Goal: Obtain resource: Download file/media

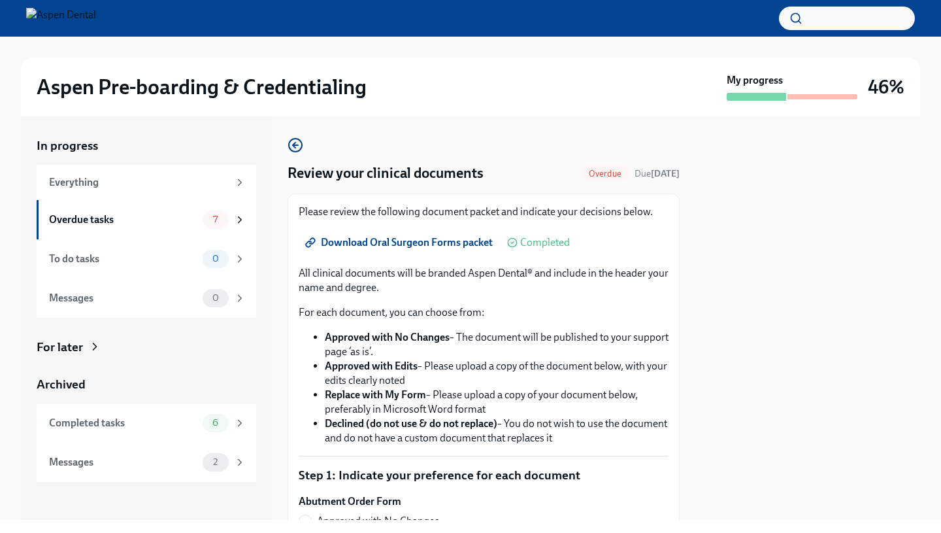
click at [466, 243] on span "Download Oral Surgeon Forms packet" at bounding box center [400, 242] width 185 height 13
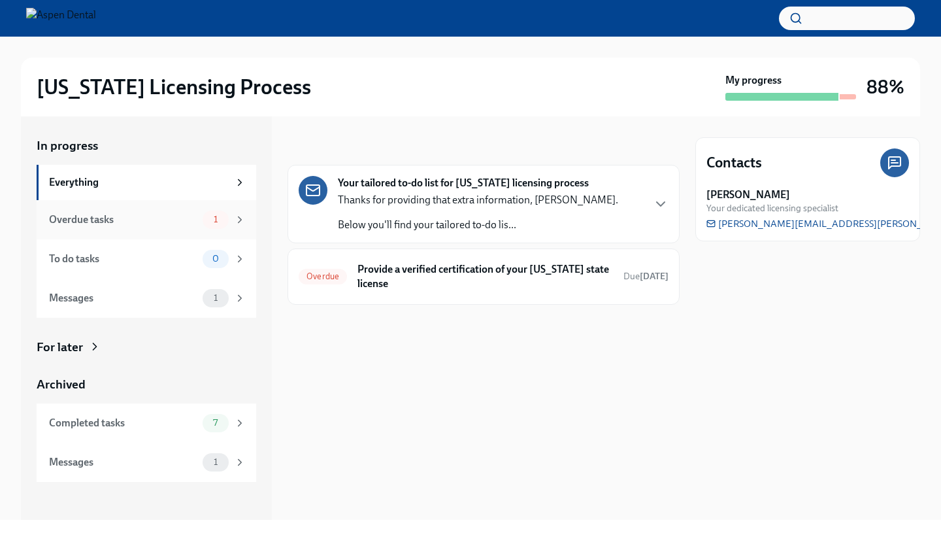
click at [158, 215] on div "Overdue tasks" at bounding box center [123, 219] width 148 height 14
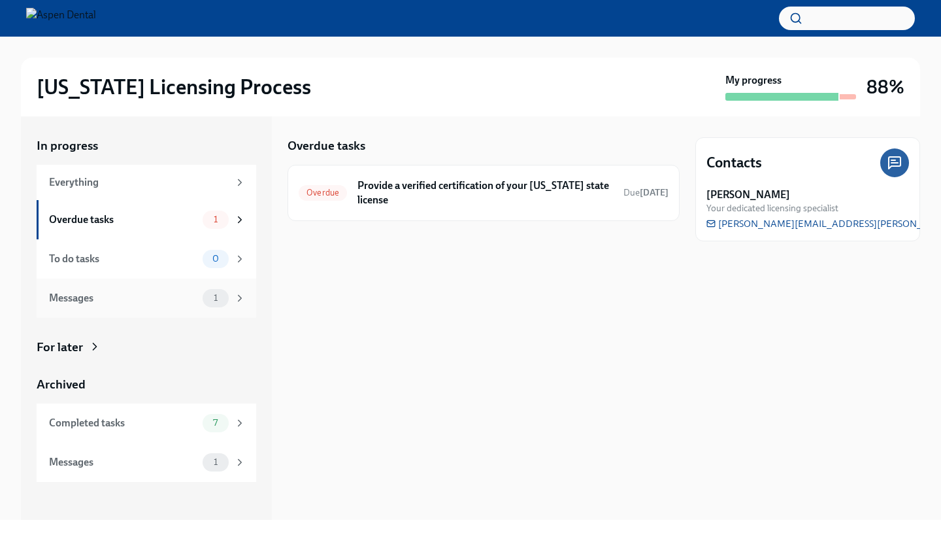
click at [208, 293] on span "1" at bounding box center [216, 298] width 20 height 10
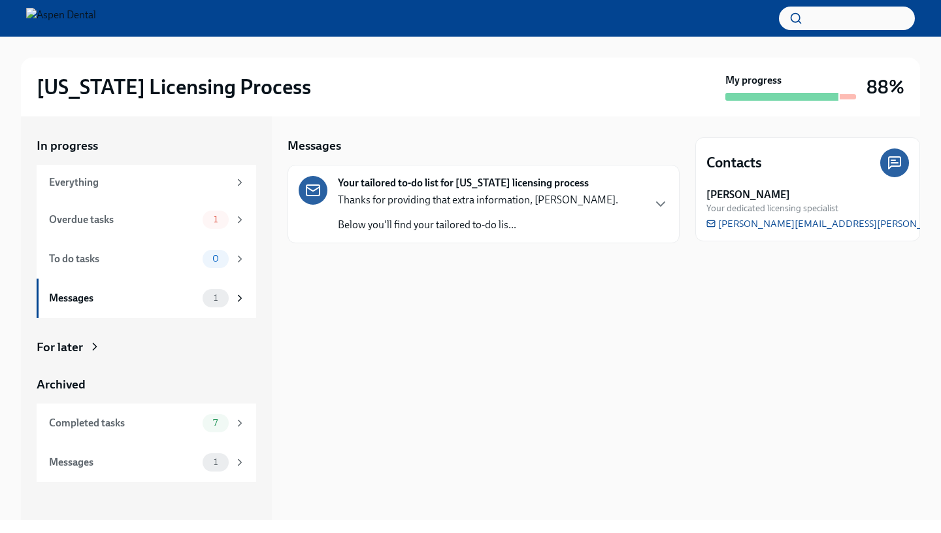
click at [419, 193] on p "Thanks for providing that extra information, [PERSON_NAME]." at bounding box center [478, 200] width 280 height 14
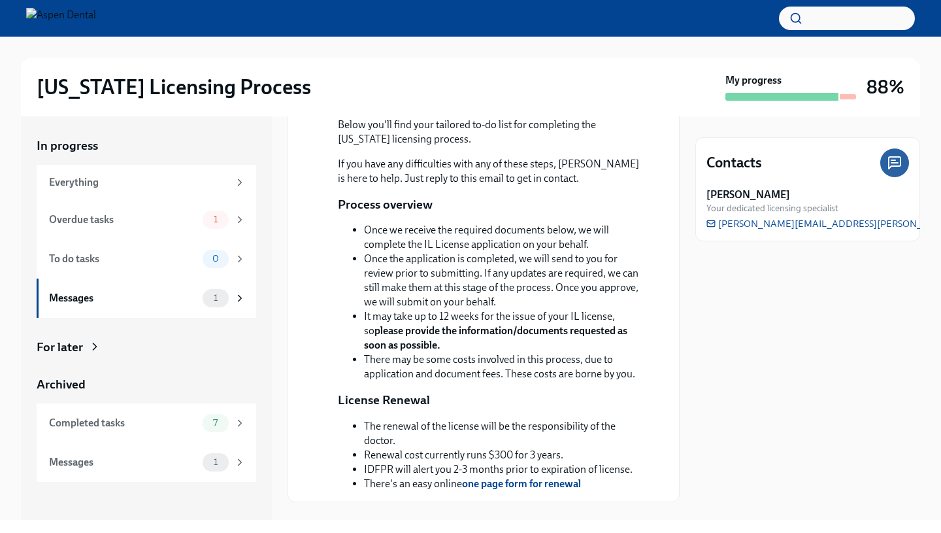
scroll to position [263, 0]
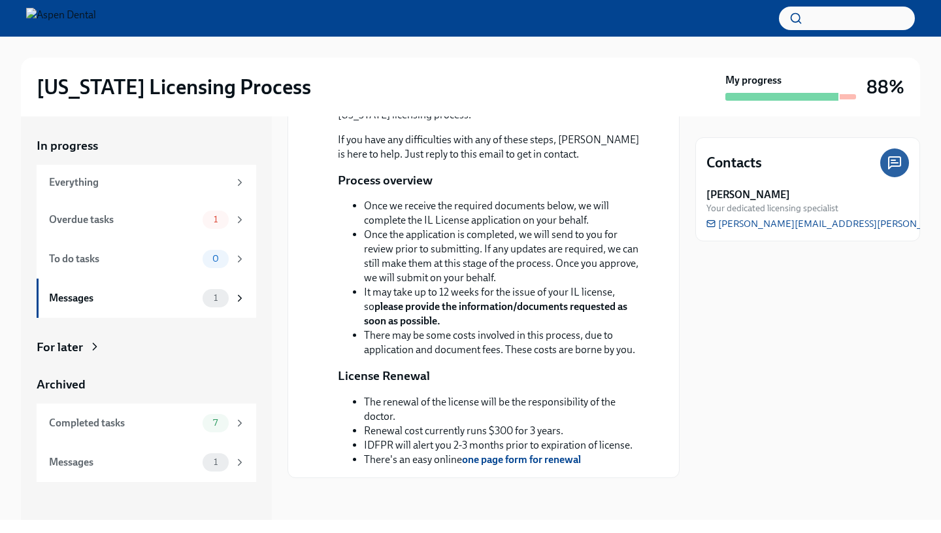
click at [96, 21] on img at bounding box center [61, 18] width 70 height 21
click at [487, 290] on li "It may take up to 12 weeks for the issue of your IL license, so please provide …" at bounding box center [506, 306] width 284 height 43
click at [819, 84] on div "My progress" at bounding box center [791, 86] width 131 height 27
click at [895, 78] on h3 "88%" at bounding box center [886, 87] width 38 height 24
click at [229, 93] on h2 "[US_STATE] Licensing Process" at bounding box center [174, 87] width 275 height 26
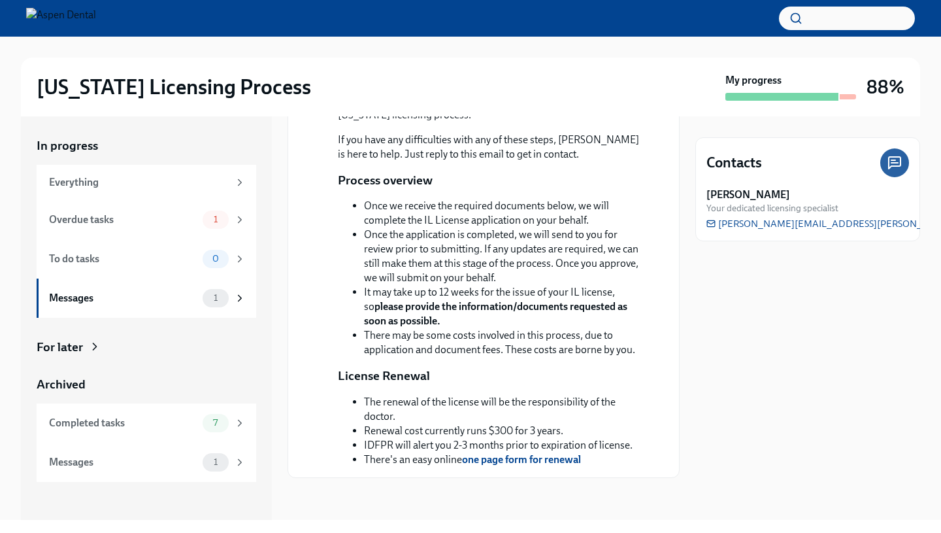
click at [96, 12] on img at bounding box center [61, 18] width 70 height 21
